Goal: Information Seeking & Learning: Learn about a topic

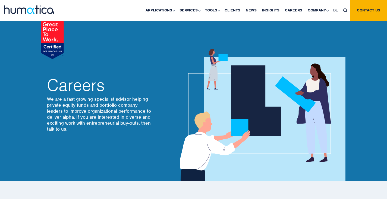
scroll to position [1176, 0]
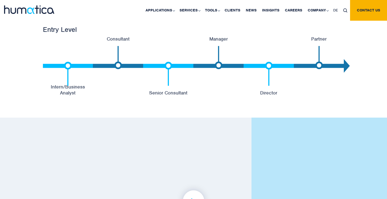
click at [78, 95] on div "CAREER PATH Humatica Career Development Path Entry Level Intern/Business Analys…" at bounding box center [193, 45] width 387 height 143
click at [77, 88] on li "Intern/Business Analyst" at bounding box center [68, 66] width 50 height 60
click at [119, 36] on p "Consultant" at bounding box center [118, 39] width 50 height 6
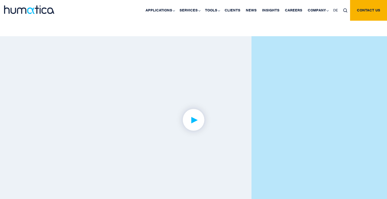
scroll to position [1275, 0]
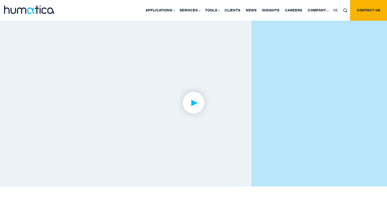
click at [197, 98] on img at bounding box center [194, 102] width 42 height 42
click at [144, 132] on link at bounding box center [194, 103] width 198 height 124
click at [184, 105] on img at bounding box center [194, 102] width 42 height 42
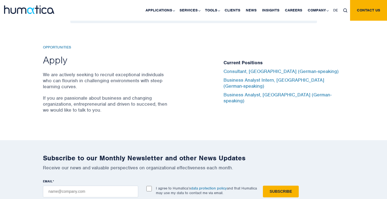
scroll to position [1751, 0]
click at [59, 58] on h2 "Apply" at bounding box center [106, 59] width 126 height 12
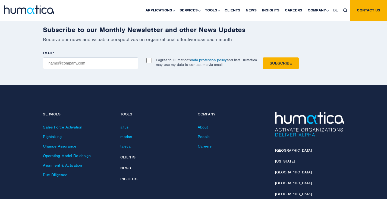
scroll to position [1885, 0]
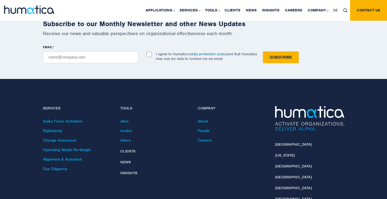
click at [289, 136] on div "London New York Munich Paris Zurich Singapore" at bounding box center [309, 163] width 77 height 115
click at [282, 142] on link "[GEOGRAPHIC_DATA]" at bounding box center [293, 144] width 37 height 5
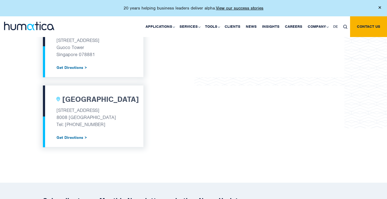
scroll to position [609, 0]
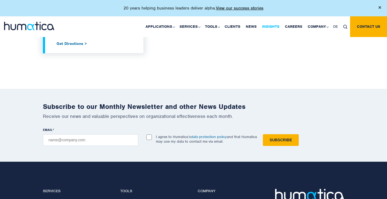
click at [268, 28] on link "Insights" at bounding box center [270, 26] width 23 height 21
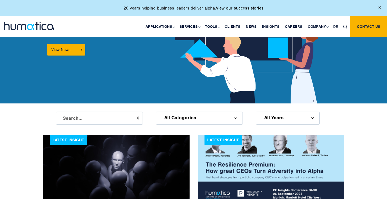
scroll to position [167, 0]
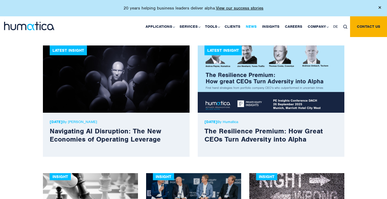
click at [255, 26] on link "News" at bounding box center [251, 26] width 16 height 21
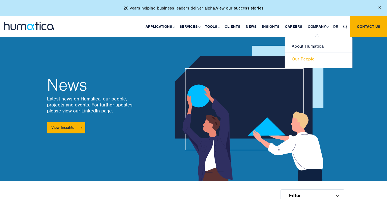
click at [304, 60] on link "Our People" at bounding box center [318, 59] width 67 height 12
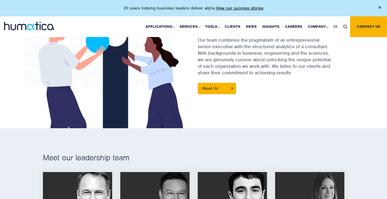
scroll to position [338, 0]
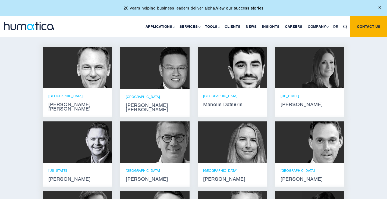
click at [84, 112] on div "Andros Payne He holds degrees in Electrical and Mechanical Engineering, and an …" at bounding box center [77, 84] width 77 height 74
click at [79, 102] on strong "Andros Payne" at bounding box center [77, 106] width 58 height 9
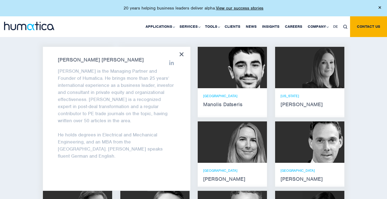
click at [230, 81] on img at bounding box center [246, 67] width 42 height 41
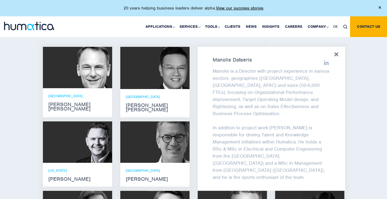
click at [336, 52] on icon at bounding box center [336, 54] width 4 height 4
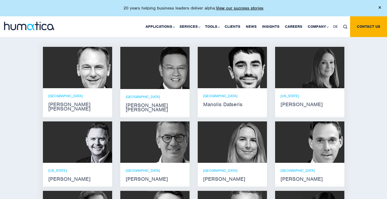
click at [151, 65] on img at bounding box center [166, 68] width 46 height 42
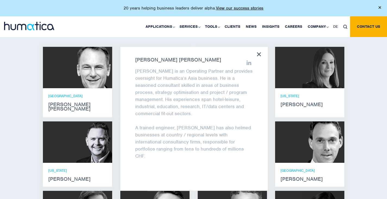
click at [259, 53] on icon at bounding box center [259, 54] width 4 height 4
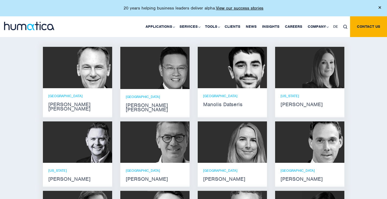
click at [295, 70] on div at bounding box center [309, 67] width 69 height 41
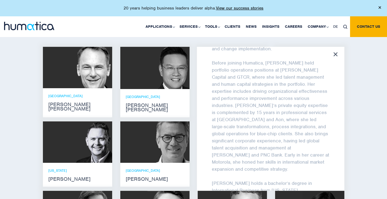
scroll to position [107, 0]
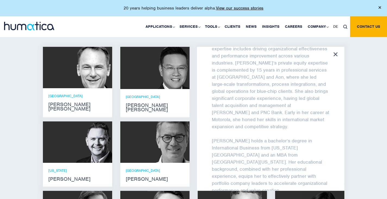
click at [336, 49] on div "Melissa Mounce Melissa Mounce is an Operating Partner at Humatica, bringing ext…" at bounding box center [271, 118] width 148 height 143
click at [336, 54] on icon at bounding box center [336, 54] width 4 height 4
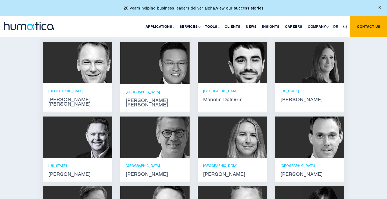
scroll to position [343, 0]
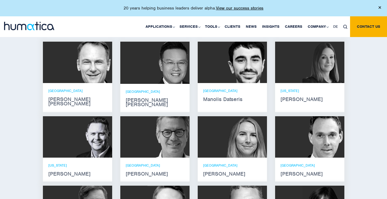
click at [76, 122] on img at bounding box center [91, 136] width 42 height 41
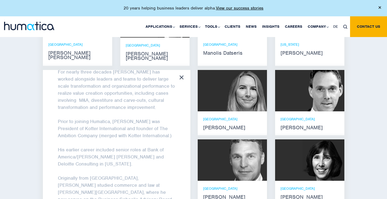
scroll to position [390, 0]
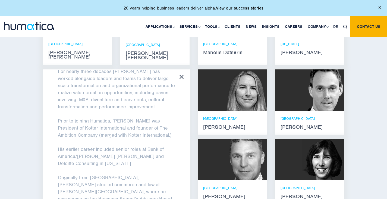
click at [184, 71] on div "Russell Raath Russell is an Operating Partner at Humatica. For nearly three dec…" at bounding box center [117, 140] width 148 height 143
click at [182, 75] on icon at bounding box center [182, 77] width 4 height 4
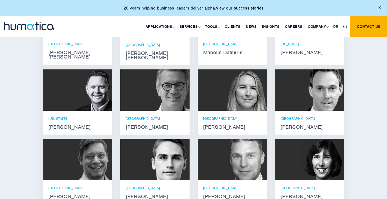
scroll to position [34, 0]
click at [166, 93] on img at bounding box center [169, 89] width 42 height 41
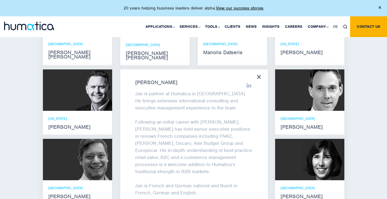
click at [262, 69] on div "Jan Löning Jan is partner at Humatica in Paris. He brings extensive internation…" at bounding box center [194, 140] width 148 height 143
click at [261, 75] on icon at bounding box center [259, 77] width 4 height 4
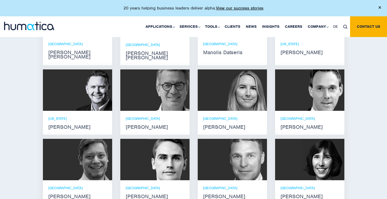
click at [252, 80] on img at bounding box center [246, 89] width 42 height 41
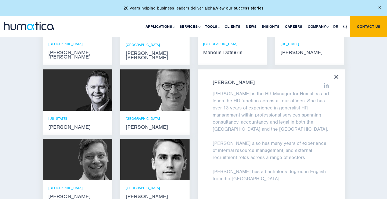
click at [338, 75] on icon at bounding box center [336, 77] width 4 height 4
click at [338, 72] on div "Andros Payne He holds degrees in Electrical and Mechanical Engineering, and an …" at bounding box center [194, 101] width 310 height 213
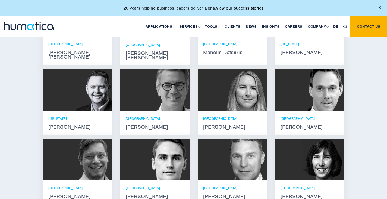
click at [335, 73] on img at bounding box center [323, 89] width 42 height 41
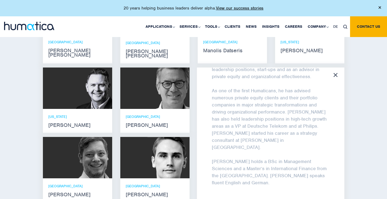
scroll to position [392, 0]
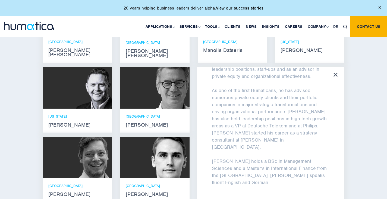
click at [336, 67] on div "Andreas Knobloch Andreas Knobloch is managing director at Humatica GmbH in Muni…" at bounding box center [271, 138] width 148 height 143
click at [335, 73] on icon at bounding box center [336, 75] width 4 height 4
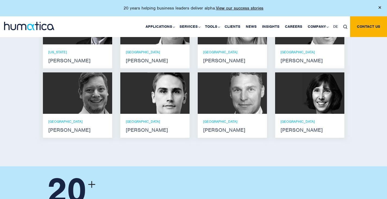
scroll to position [457, 0]
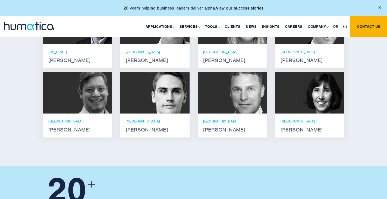
click at [62, 100] on div at bounding box center [77, 92] width 69 height 41
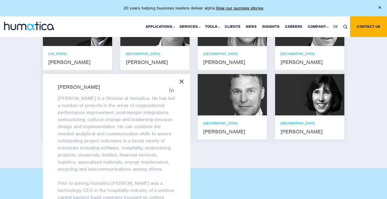
scroll to position [454, 0]
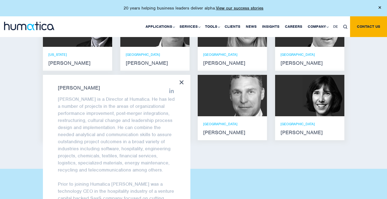
click at [183, 80] on icon at bounding box center [182, 82] width 4 height 4
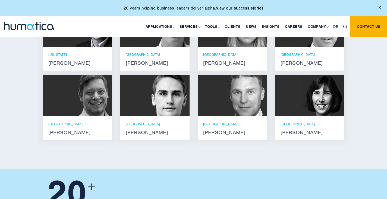
click at [169, 89] on img at bounding box center [169, 95] width 42 height 41
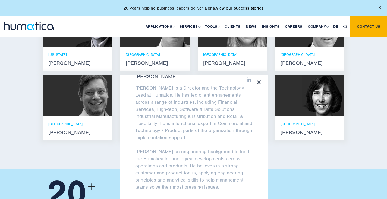
scroll to position [11, 0]
click at [315, 90] on img at bounding box center [323, 95] width 42 height 41
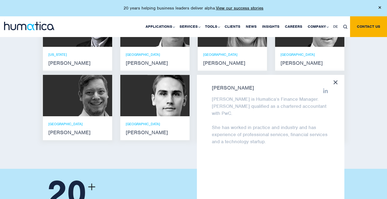
click at [336, 80] on icon at bounding box center [336, 82] width 4 height 4
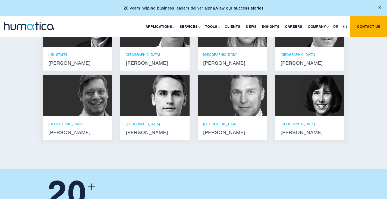
click at [222, 102] on div at bounding box center [232, 95] width 69 height 41
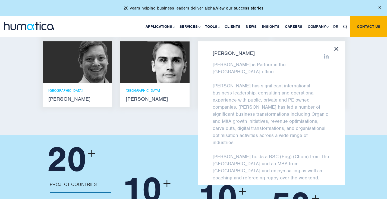
scroll to position [0, 0]
click at [336, 47] on div at bounding box center [336, 49] width 4 height 5
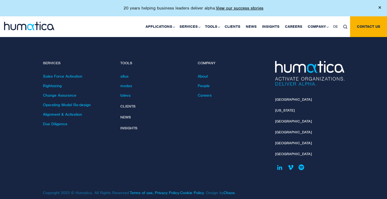
scroll to position [784, 0]
